Goal: Information Seeking & Learning: Learn about a topic

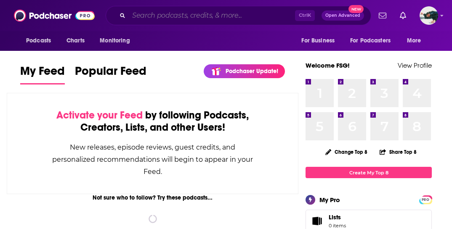
click at [163, 18] on input "Search podcasts, credits, & more..." at bounding box center [212, 15] width 166 height 13
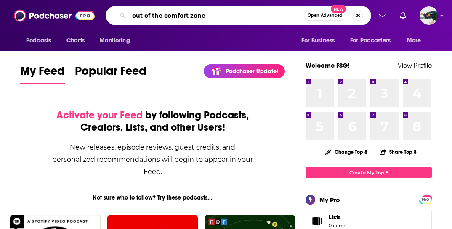
type input "out of the comfort zone"
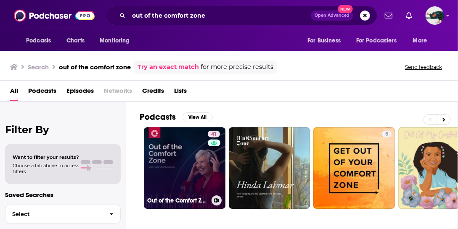
click at [175, 162] on link "41 Out of the Comfort Zone" at bounding box center [185, 169] width 82 height 82
